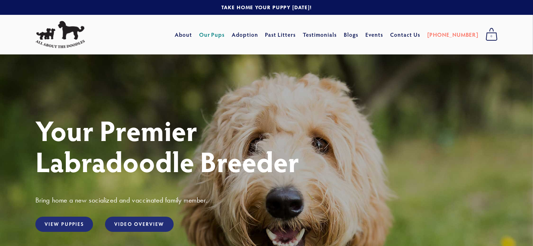
click at [225, 34] on link "Our Pups" at bounding box center [212, 34] width 26 height 13
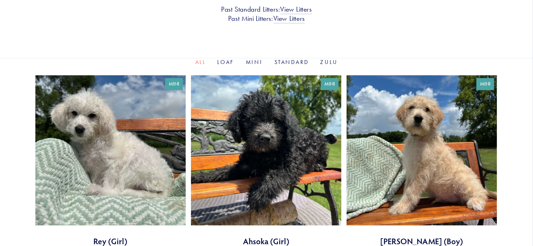
scroll to position [212, 0]
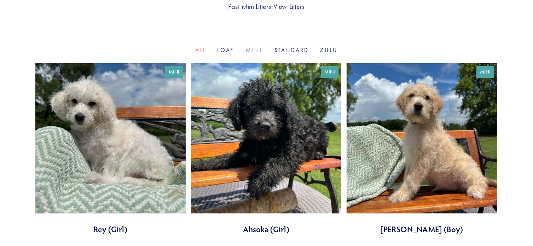
click at [253, 49] on link "Mini" at bounding box center [254, 50] width 17 height 7
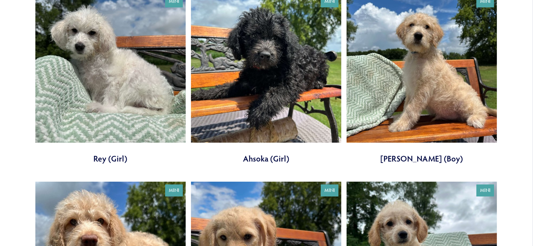
scroll to position [106, 0]
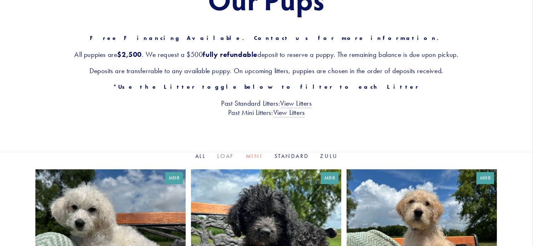
click at [225, 157] on link "Loaf" at bounding box center [225, 156] width 17 height 7
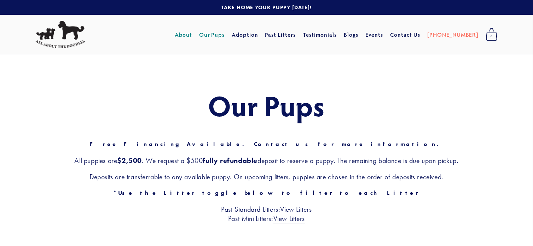
click at [192, 36] on link "About" at bounding box center [183, 34] width 17 height 13
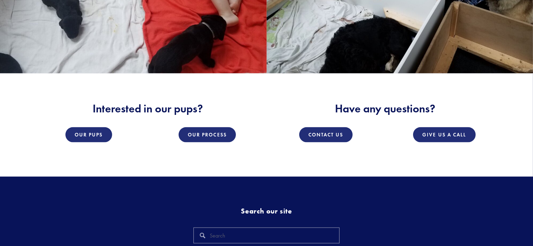
scroll to position [954, 0]
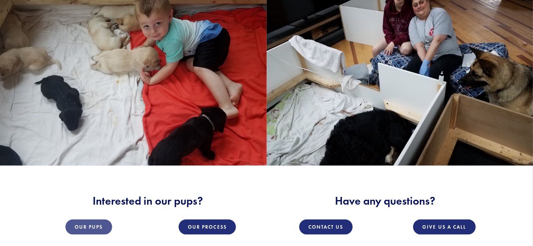
click at [99, 219] on link "Our Pups" at bounding box center [88, 226] width 47 height 15
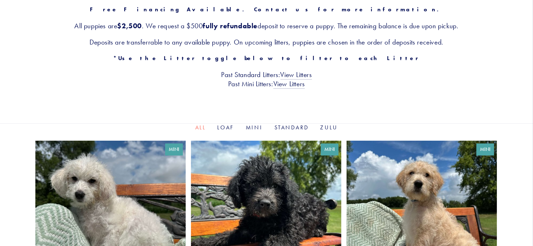
scroll to position [177, 0]
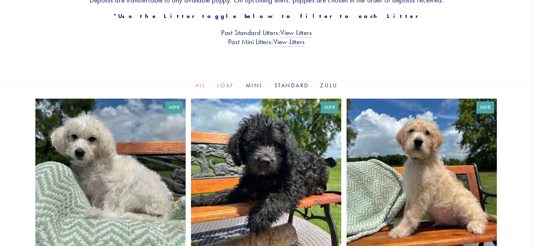
click at [229, 87] on link "Loaf" at bounding box center [225, 85] width 17 height 7
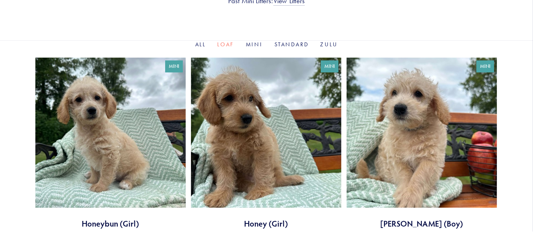
scroll to position [247, 0]
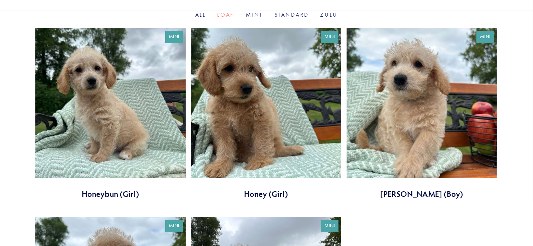
click at [228, 98] on link at bounding box center [266, 113] width 150 height 171
click at [225, 13] on link "Loaf" at bounding box center [225, 14] width 17 height 7
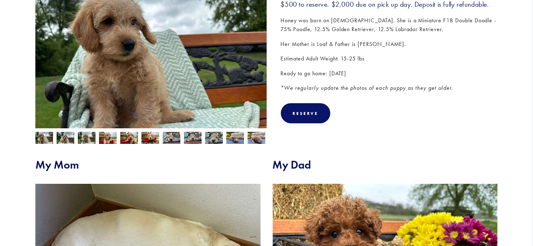
scroll to position [106, 0]
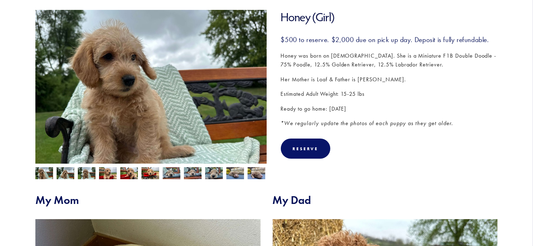
click at [68, 174] on img at bounding box center [66, 173] width 18 height 13
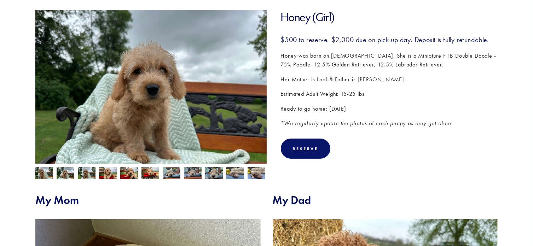
click at [80, 174] on img at bounding box center [87, 173] width 18 height 13
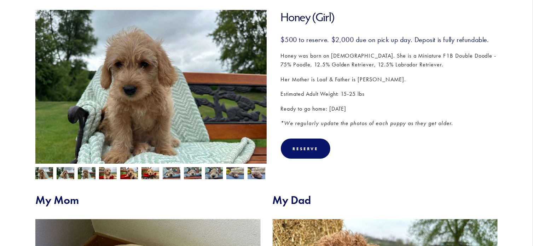
click at [129, 176] on img at bounding box center [129, 173] width 18 height 13
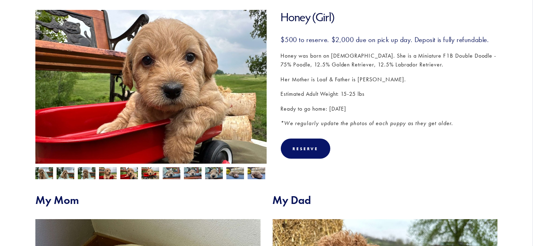
click at [109, 173] on img at bounding box center [108, 173] width 18 height 13
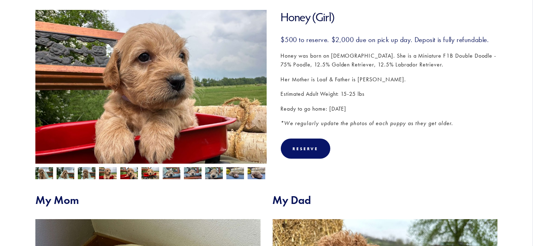
click at [169, 174] on img at bounding box center [172, 173] width 18 height 13
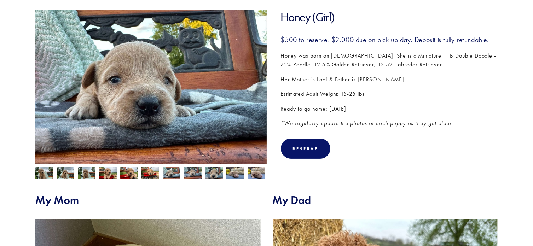
click at [194, 176] on img at bounding box center [193, 173] width 18 height 13
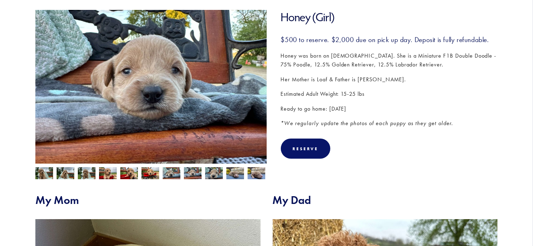
click at [203, 176] on div at bounding box center [149, 172] width 235 height 16
click at [212, 177] on img at bounding box center [214, 173] width 18 height 13
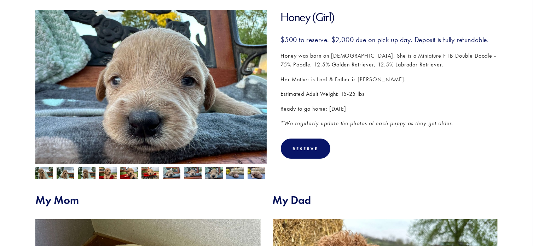
click at [240, 174] on img at bounding box center [235, 173] width 18 height 13
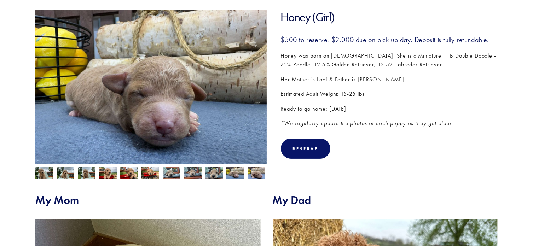
click at [48, 174] on img at bounding box center [44, 173] width 18 height 13
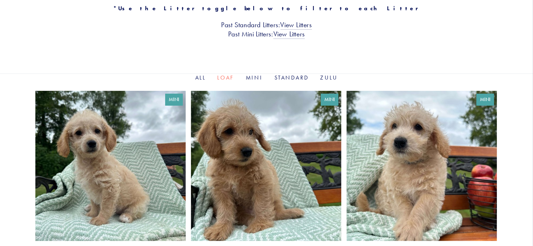
scroll to position [247, 0]
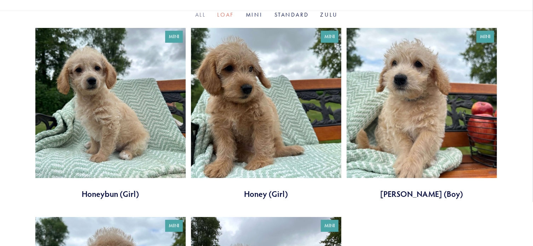
click at [200, 16] on link "All" at bounding box center [200, 14] width 11 height 7
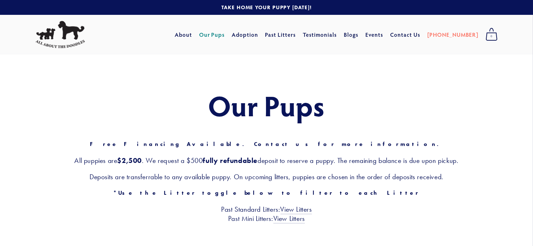
click at [225, 37] on link "Our Pups" at bounding box center [212, 34] width 26 height 13
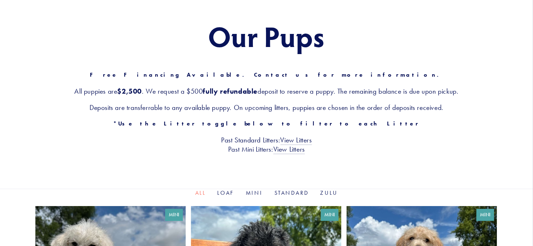
scroll to position [141, 0]
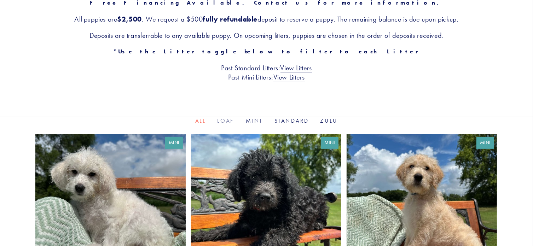
click at [223, 120] on link "Loaf" at bounding box center [225, 120] width 17 height 7
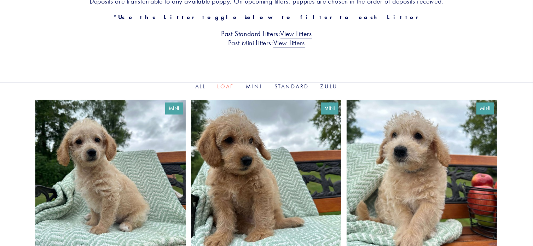
scroll to position [212, 0]
